Goal: Transaction & Acquisition: Purchase product/service

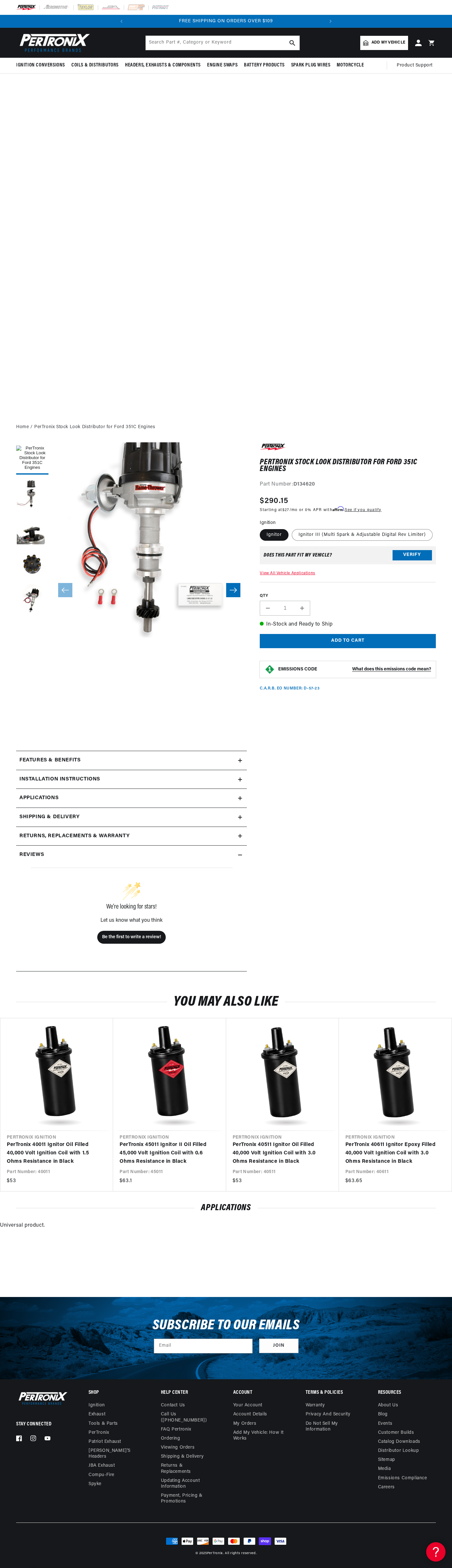
scroll to position [0, 102]
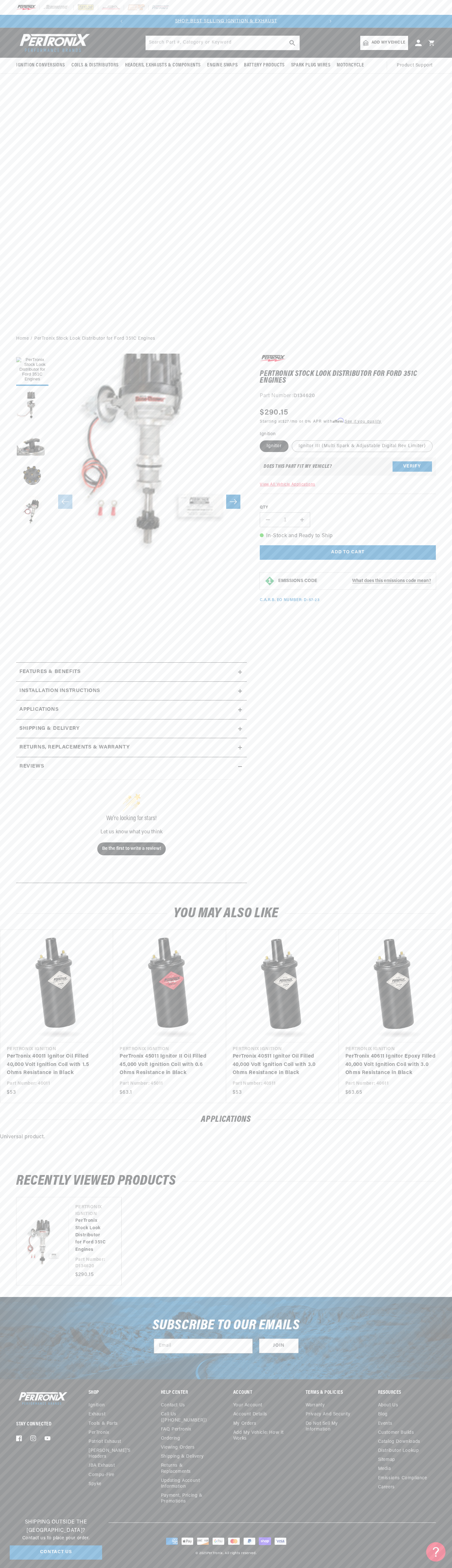
click at [141, 27] on div "SHOP BEST SELLING IGNITION & EXHAUST FREE SHIPPING ON ORDERS OVER $109" at bounding box center [226, 21] width 222 height 13
click at [434, 350] on main "Home PerTronix Stock Look Distributor for Ford 351C Engines PerTronix Stock Loo…" at bounding box center [226, 814] width 452 height 966
click at [147, 1568] on html "Skip to content Your cart Your cart is empty Get the right parts the first time…" at bounding box center [226, 784] width 452 height 1568
click at [9, 1543] on div "Shipping Outside the [GEOGRAPHIC_DATA]? Contact us to place your order. Contact…" at bounding box center [55, 1539] width 105 height 51
